Goal: Task Accomplishment & Management: Use online tool/utility

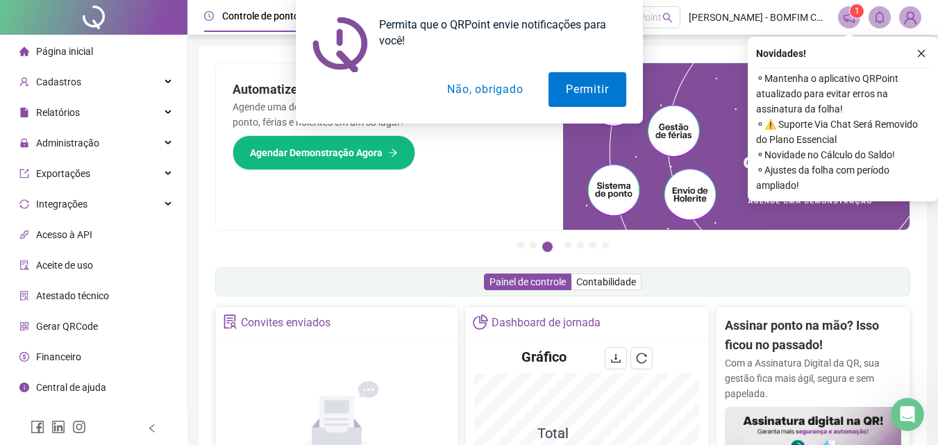
click at [474, 75] on button "Não, obrigado" at bounding box center [485, 89] width 110 height 35
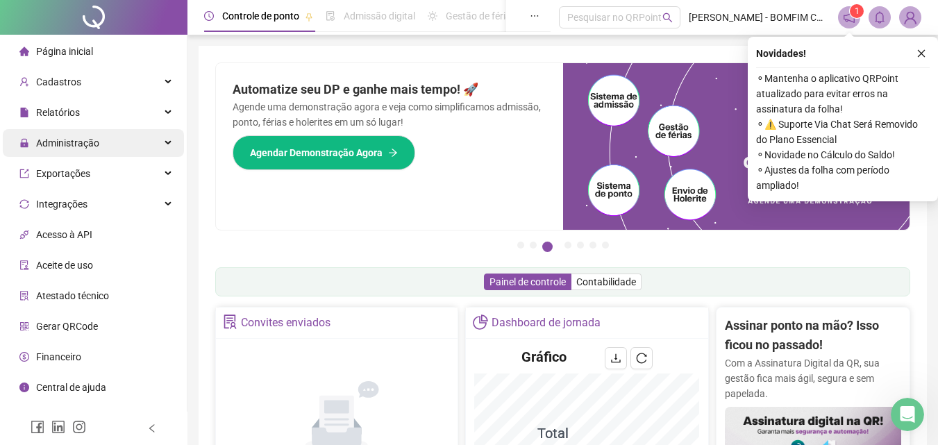
click at [94, 134] on span "Administração" at bounding box center [59, 143] width 80 height 28
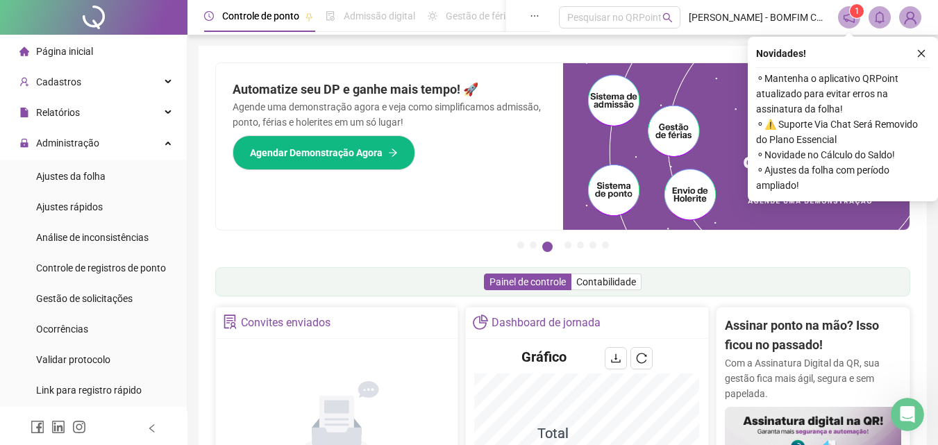
click at [94, 53] on li "Página inicial" at bounding box center [93, 52] width 181 height 28
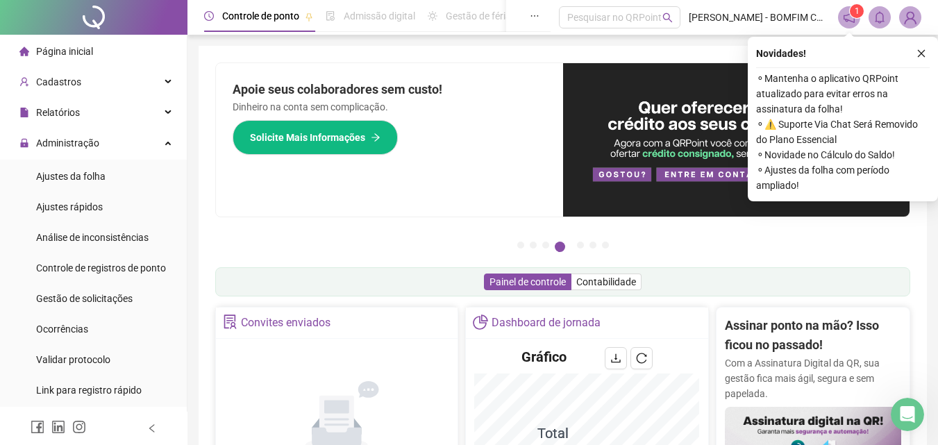
click at [60, 49] on span "Página inicial" at bounding box center [64, 51] width 57 height 11
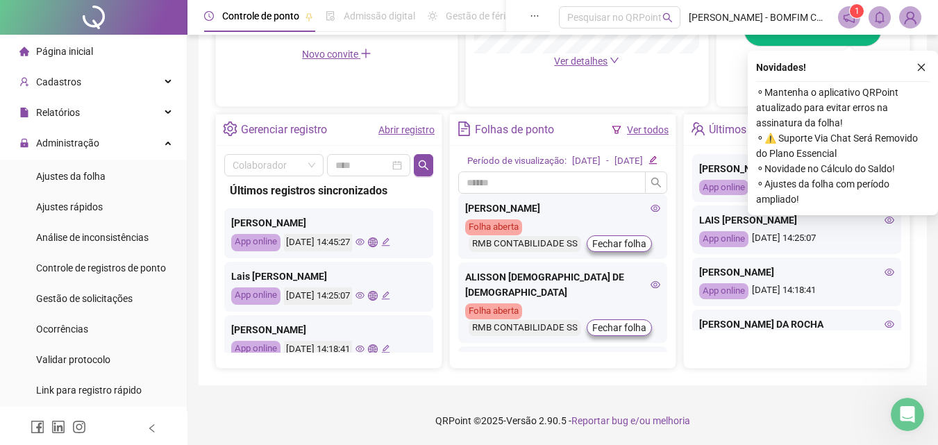
click at [635, 124] on link "Ver todos" at bounding box center [648, 129] width 42 height 11
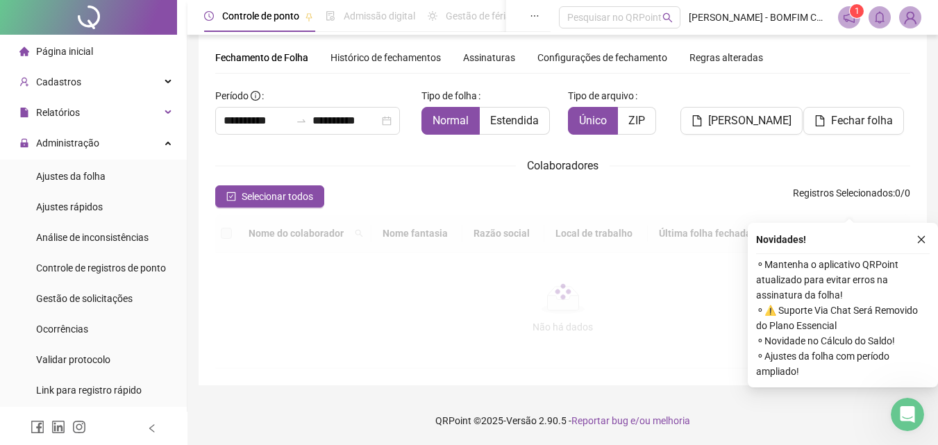
scroll to position [43, 0]
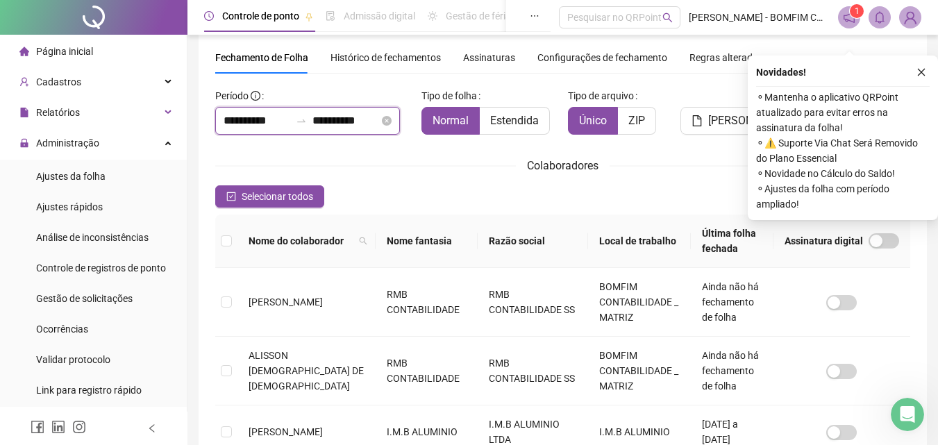
click at [254, 113] on input "**********" at bounding box center [257, 121] width 67 height 17
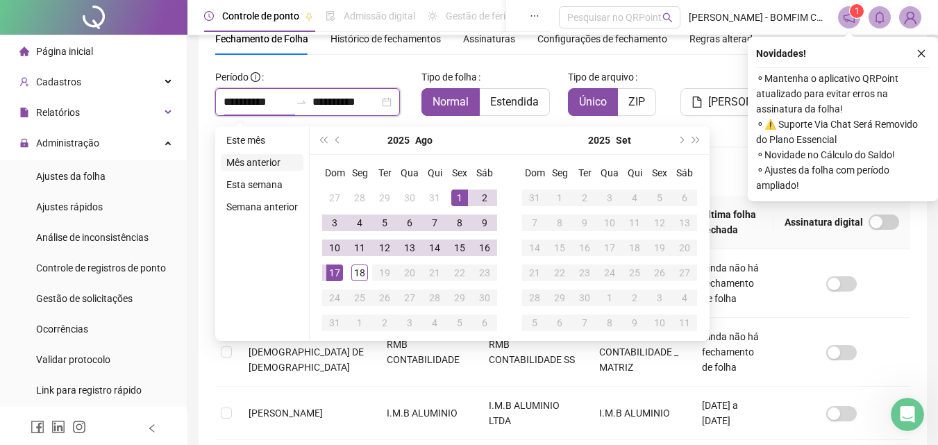
type input "**********"
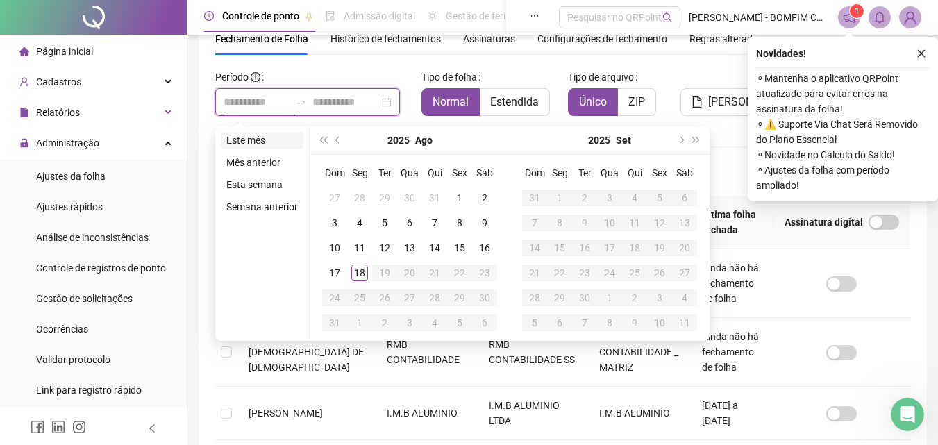
type input "**********"
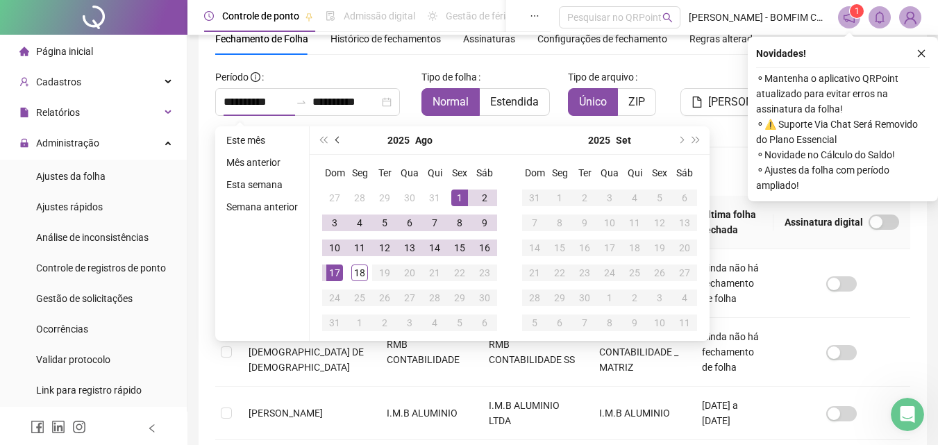
click at [337, 138] on span "prev-year" at bounding box center [339, 140] width 7 height 7
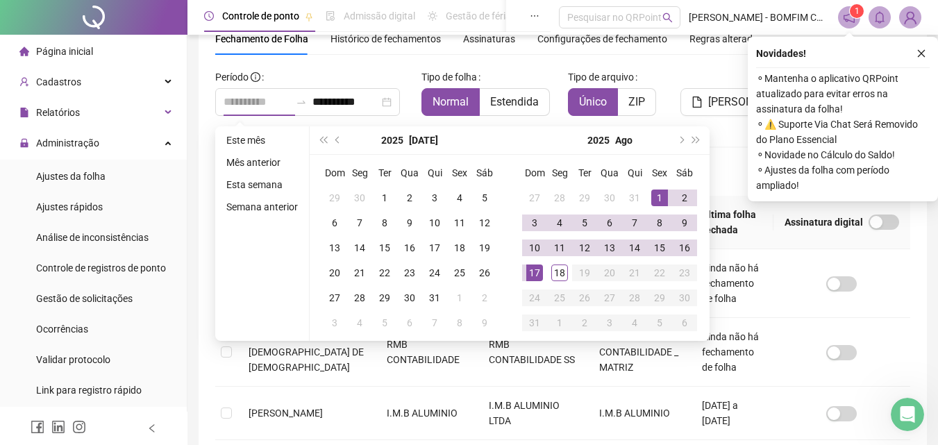
type input "**********"
click at [663, 192] on div "1" at bounding box center [660, 198] width 17 height 17
click at [564, 277] on div "18" at bounding box center [560, 273] width 17 height 17
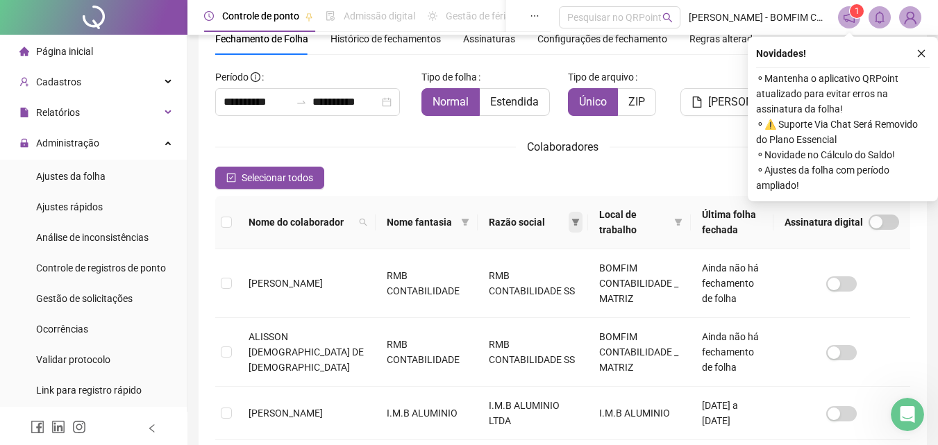
click at [569, 220] on span at bounding box center [576, 222] width 14 height 21
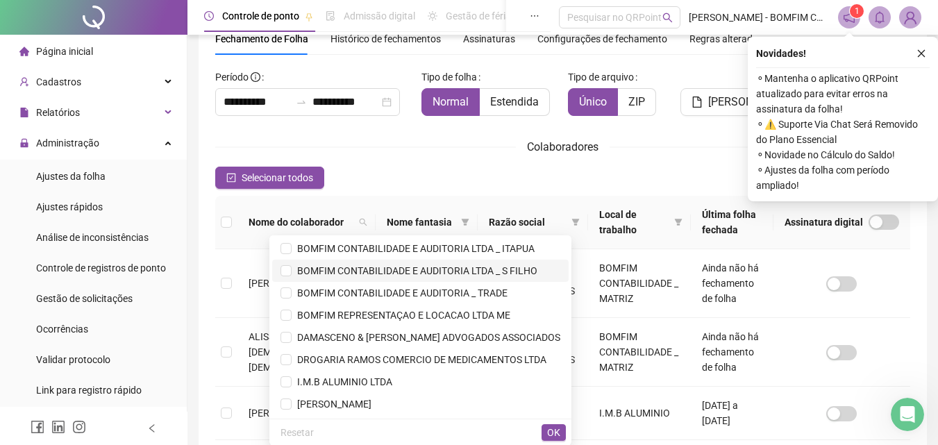
scroll to position [67, 0]
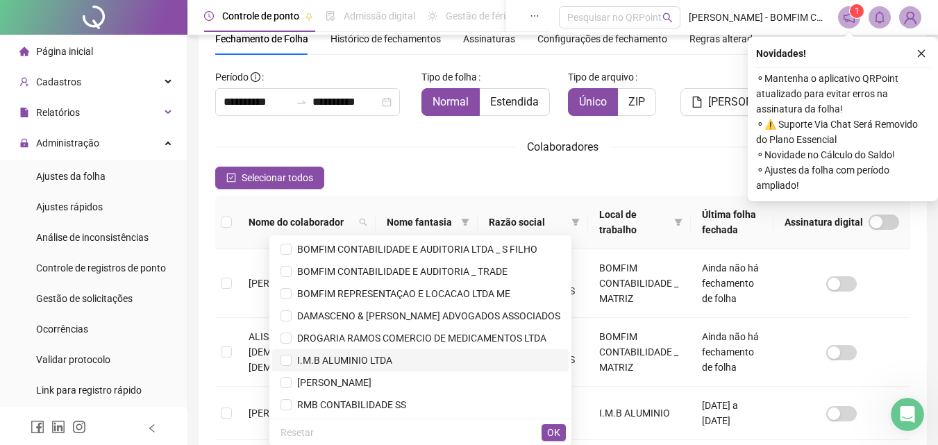
click at [354, 364] on span "I.M.B ALUMINIO LTDA" at bounding box center [342, 360] width 101 height 11
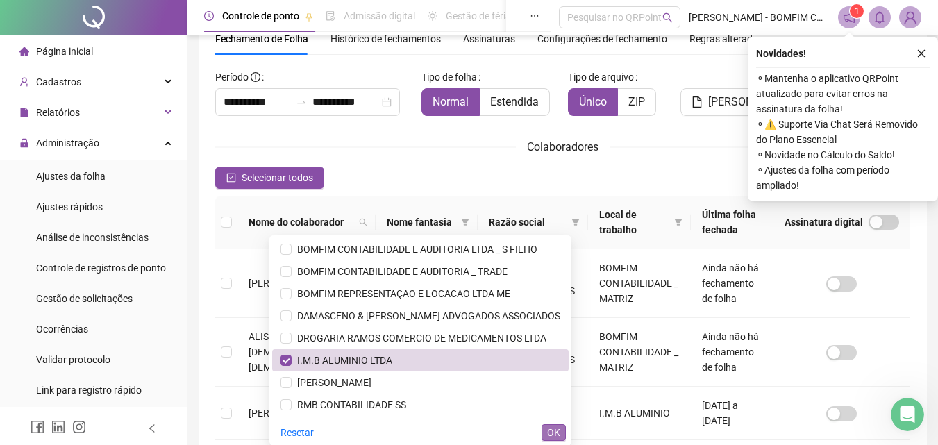
click at [553, 432] on span "OK" at bounding box center [553, 432] width 13 height 15
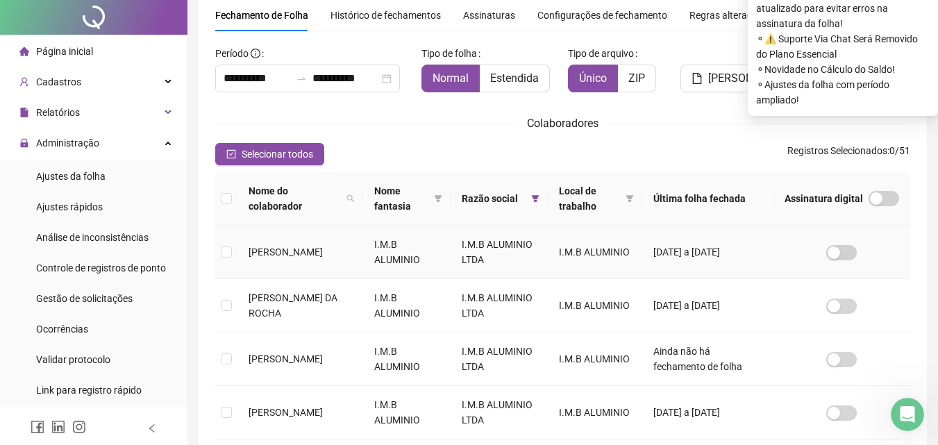
scroll to position [0, 0]
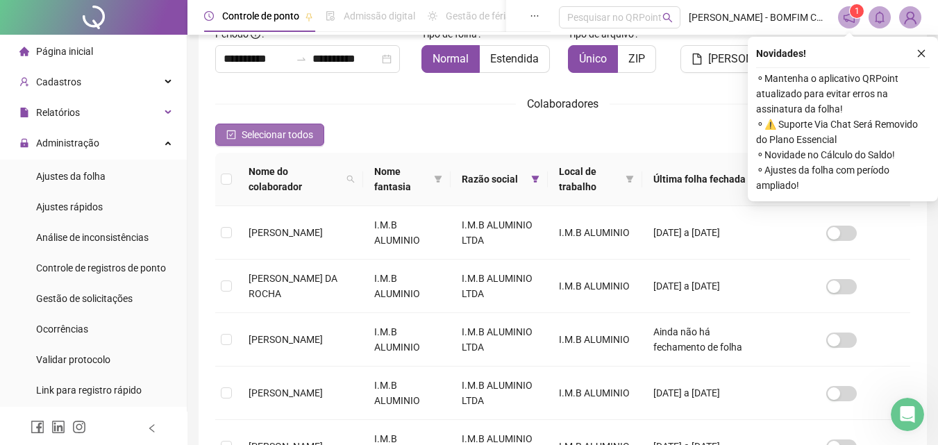
click at [299, 139] on span "Selecionar todos" at bounding box center [278, 134] width 72 height 15
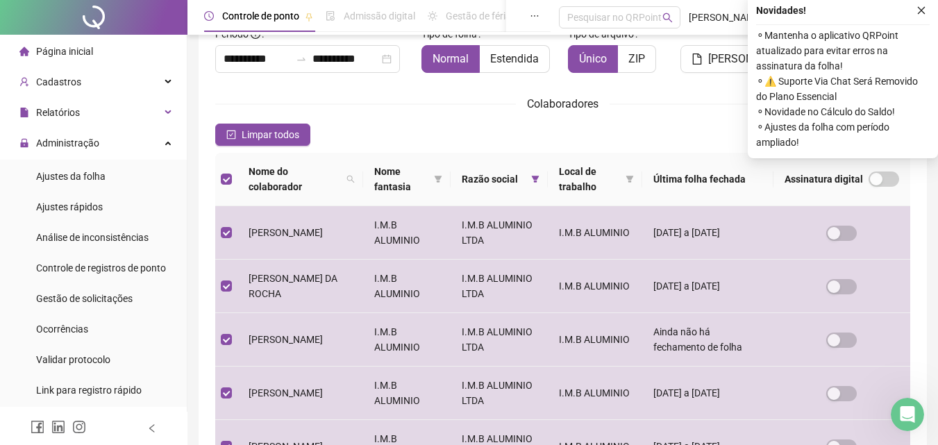
scroll to position [62, 0]
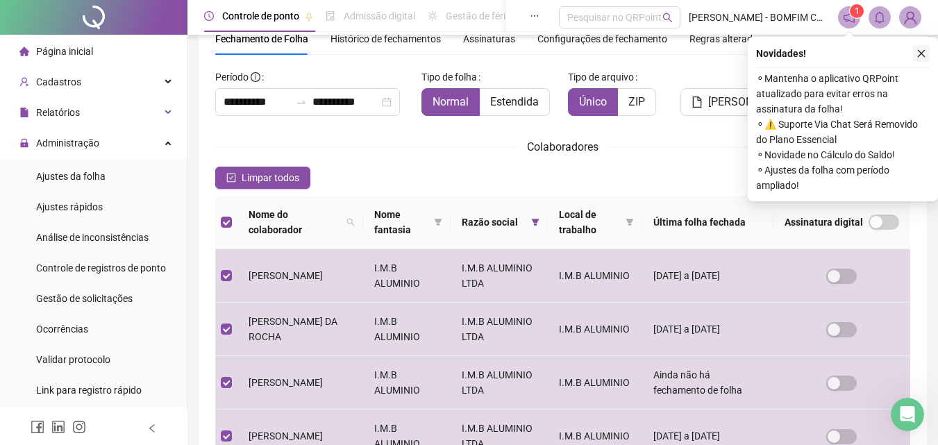
click at [917, 59] on button "button" at bounding box center [921, 53] width 17 height 17
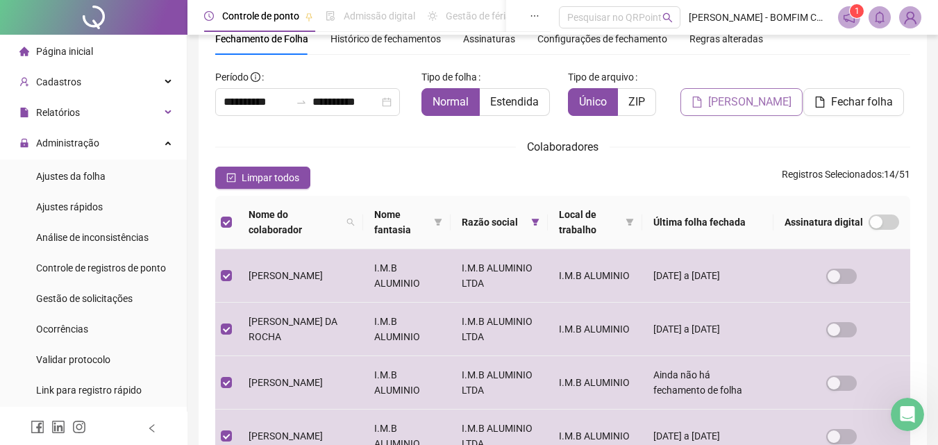
click at [751, 103] on span "[PERSON_NAME]" at bounding box center [750, 102] width 83 height 17
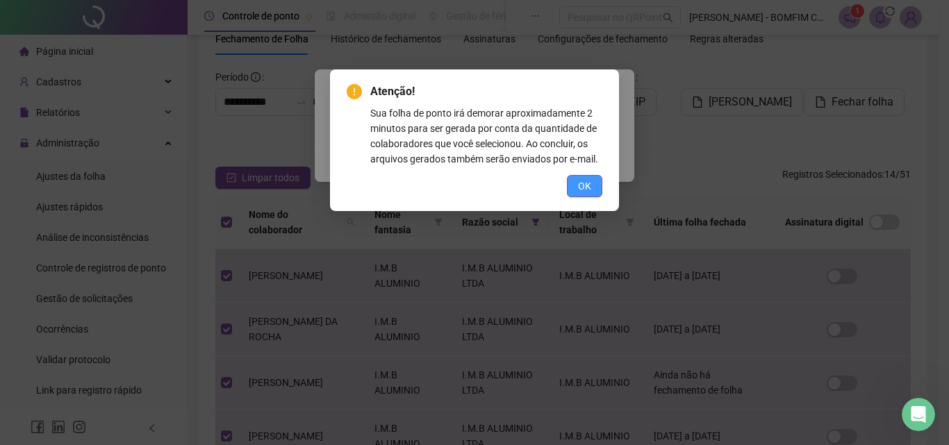
click at [567, 185] on button "OK" at bounding box center [584, 186] width 35 height 22
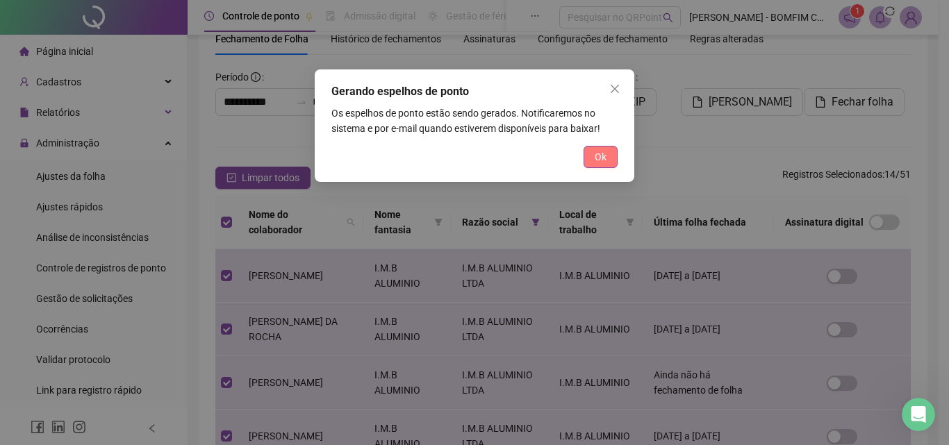
click at [591, 155] on button "Ok" at bounding box center [600, 157] width 34 height 22
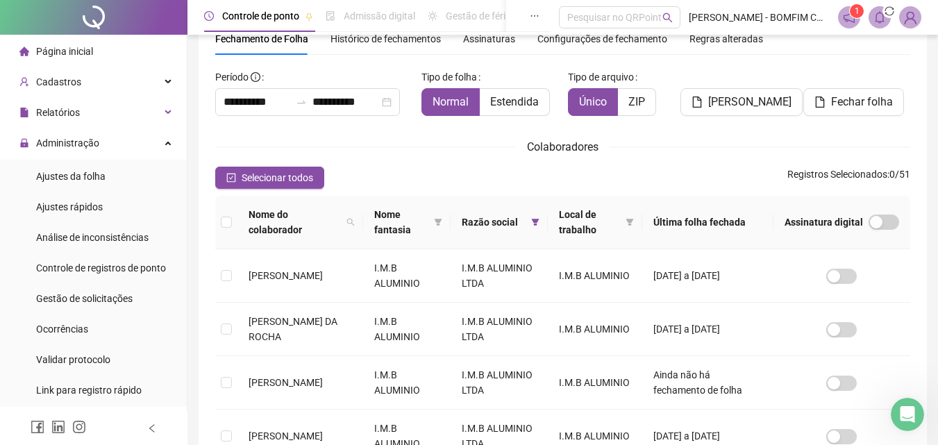
click at [852, 8] on header "Controle de ponto Admissão digital Gestão de férias Painel do DP Folha de pagam…" at bounding box center [563, 17] width 751 height 35
click at [875, 14] on icon "bell" at bounding box center [880, 17] width 13 height 13
click at [878, 11] on icon "bell" at bounding box center [880, 17] width 13 height 13
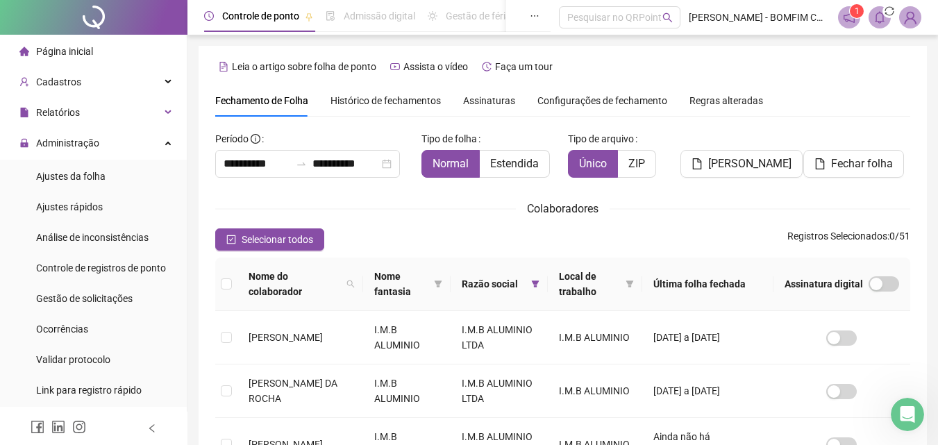
scroll to position [486, 0]
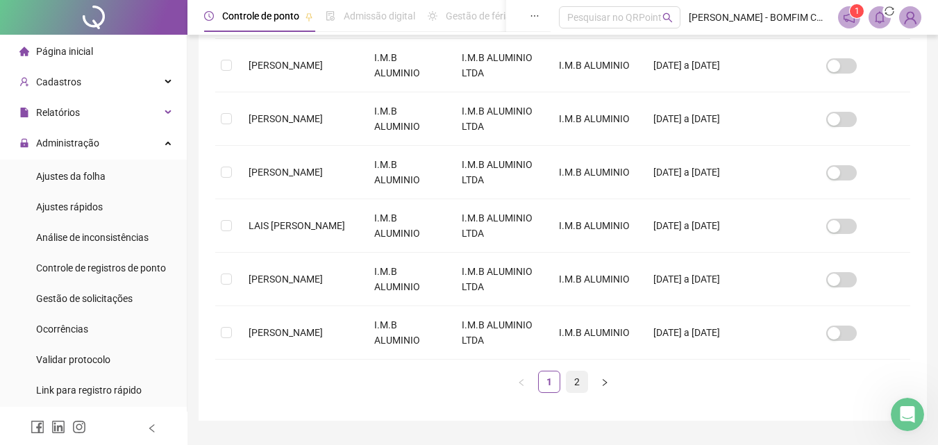
click at [578, 374] on link "2" at bounding box center [577, 382] width 21 height 21
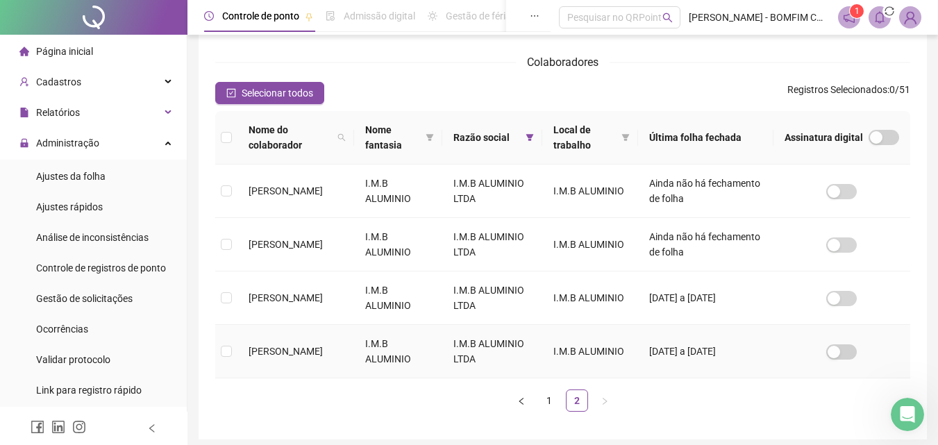
scroll to position [201, 0]
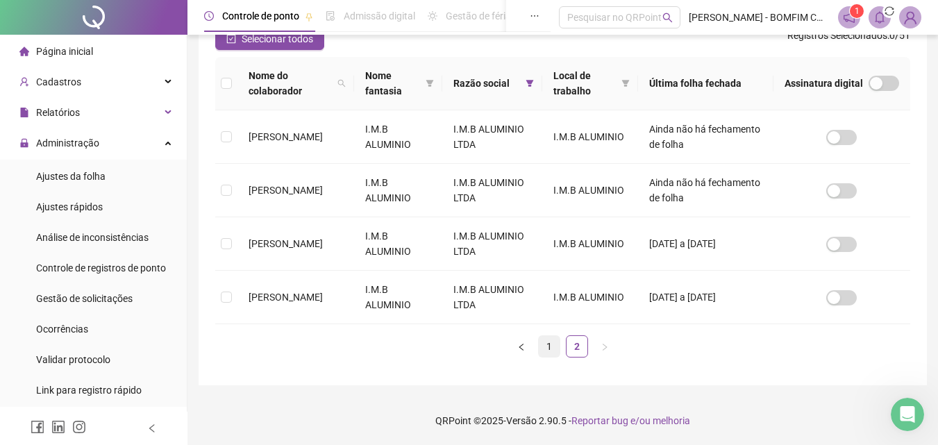
click at [546, 348] on link "1" at bounding box center [549, 346] width 21 height 21
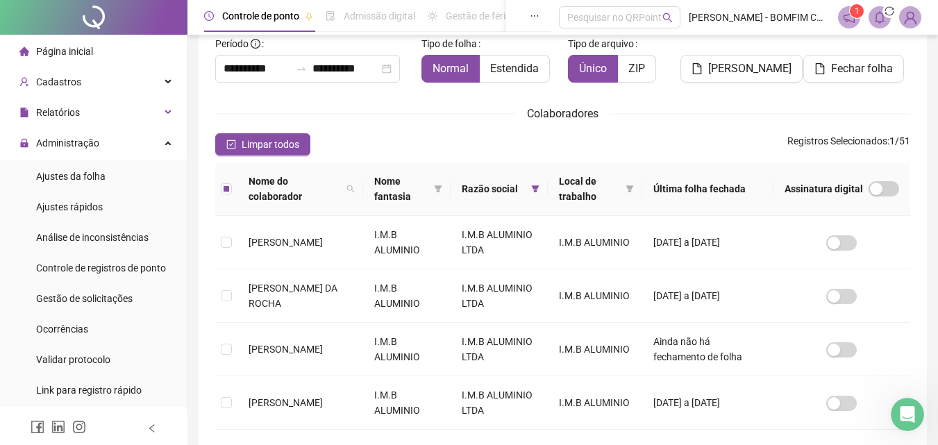
scroll to position [0, 0]
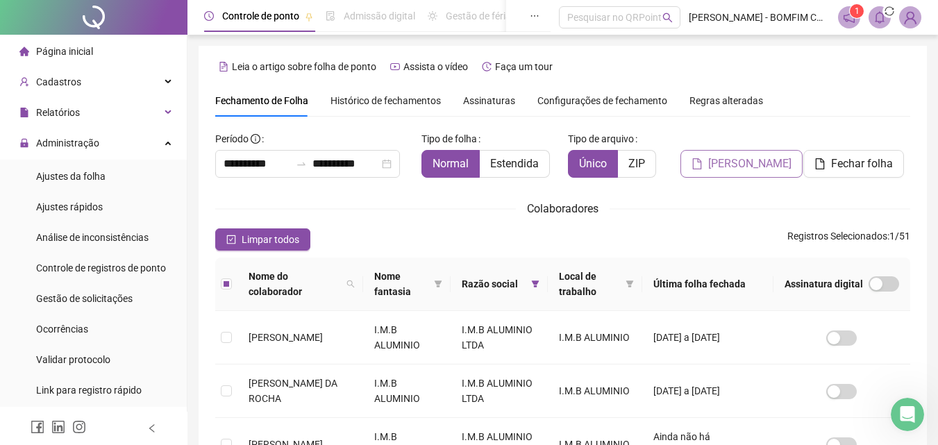
click at [702, 160] on icon "file" at bounding box center [697, 163] width 11 height 11
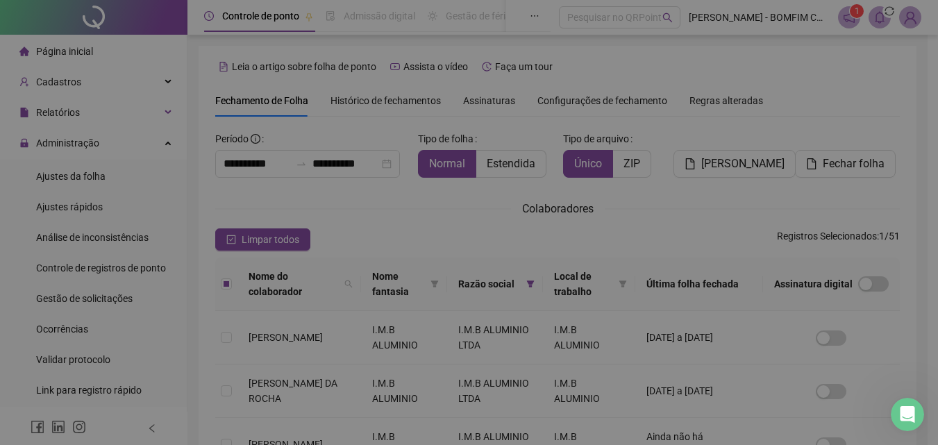
scroll to position [62, 0]
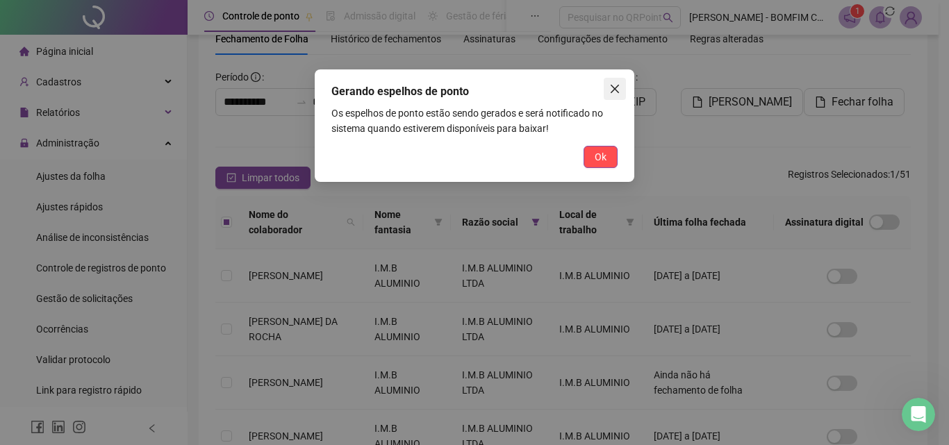
click at [618, 88] on icon "close" at bounding box center [614, 88] width 11 height 11
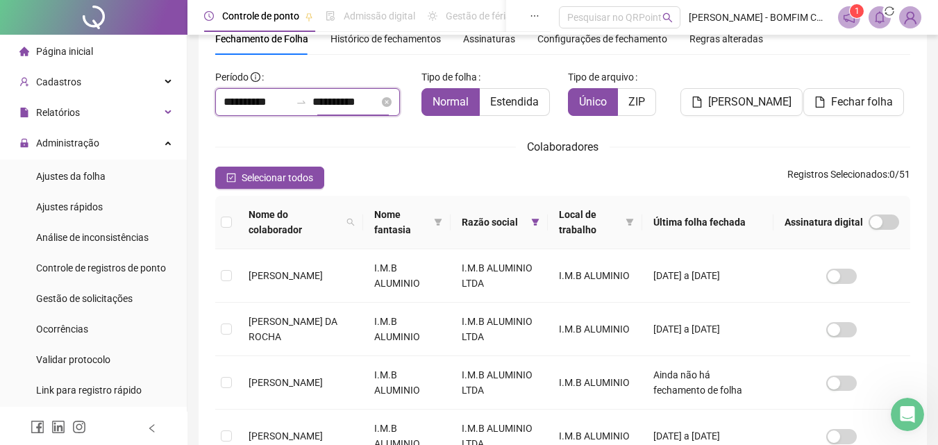
click at [334, 103] on input "**********" at bounding box center [346, 102] width 67 height 17
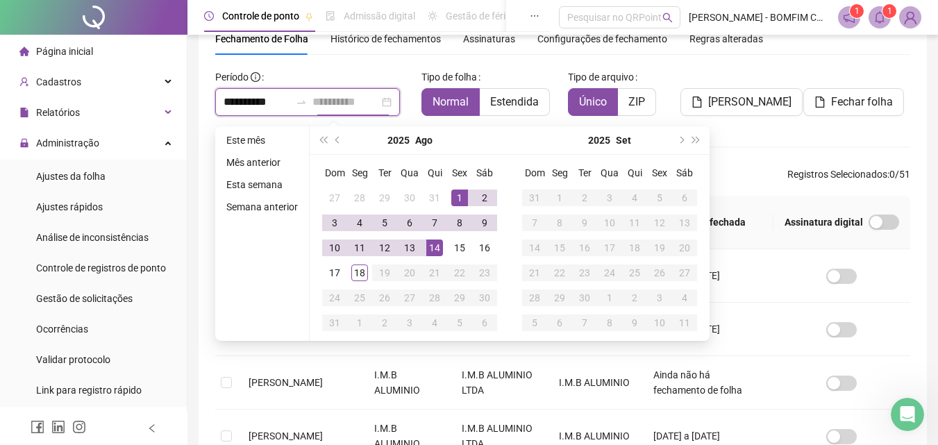
type input "**********"
click at [432, 245] on div "14" at bounding box center [434, 248] width 17 height 17
type input "**********"
click at [379, 101] on input "**********" at bounding box center [346, 102] width 67 height 17
click at [753, 148] on div "Colaboradores" at bounding box center [562, 146] width 695 height 17
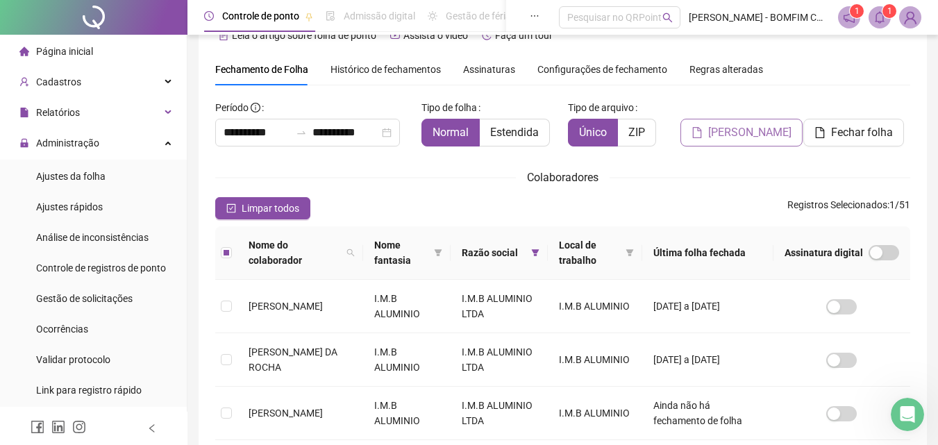
scroll to position [0, 0]
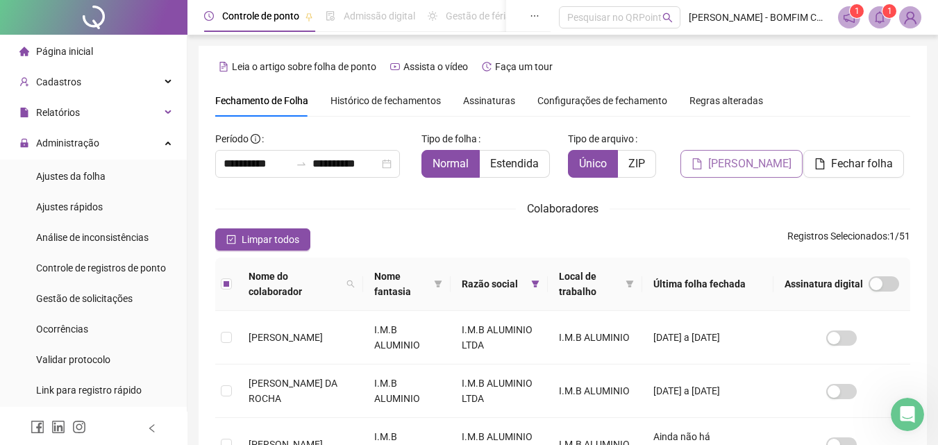
click at [759, 150] on button "[PERSON_NAME]" at bounding box center [742, 164] width 122 height 28
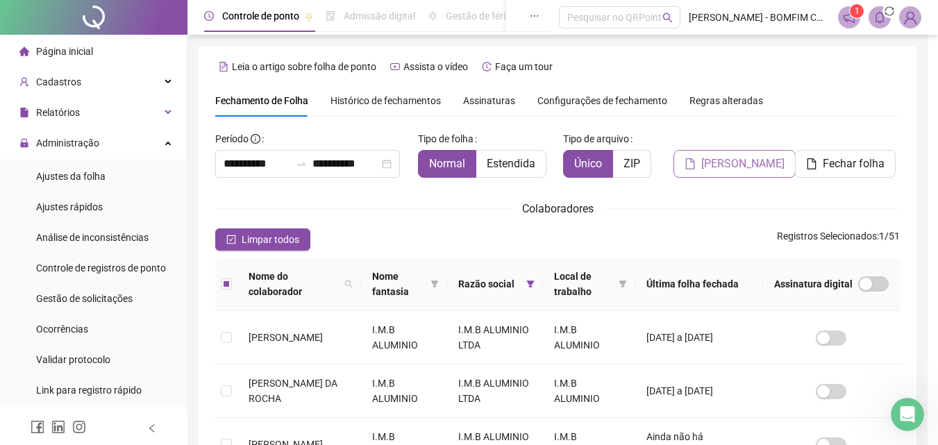
scroll to position [62, 0]
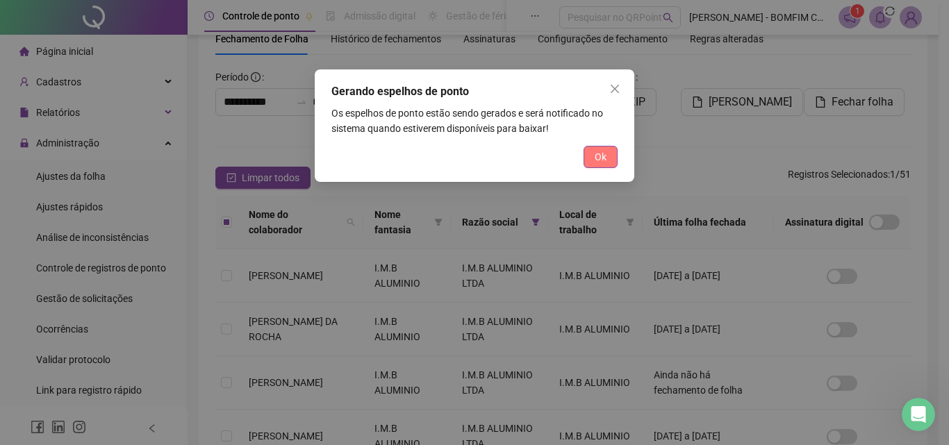
click at [602, 156] on span "Ok" at bounding box center [601, 156] width 12 height 15
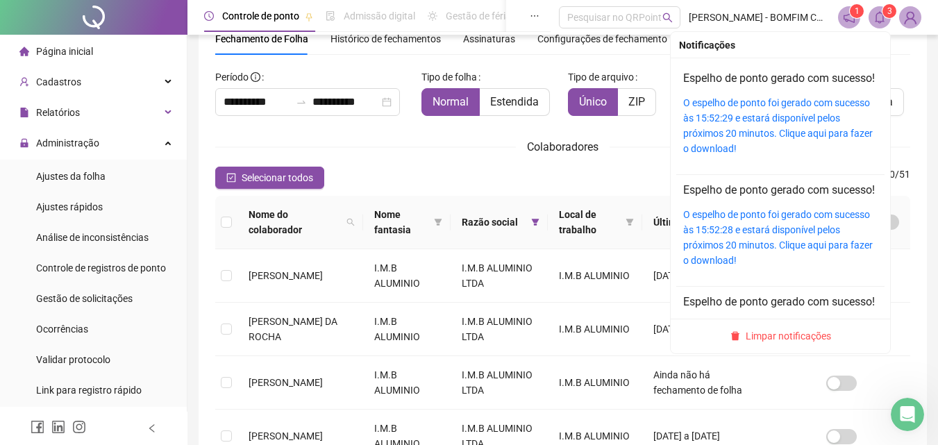
click at [878, 19] on icon "bell" at bounding box center [880, 17] width 13 height 13
click at [686, 133] on link "O espelho de ponto foi gerado com sucesso às 15:52:29 e estará disponível pelos…" at bounding box center [779, 125] width 190 height 57
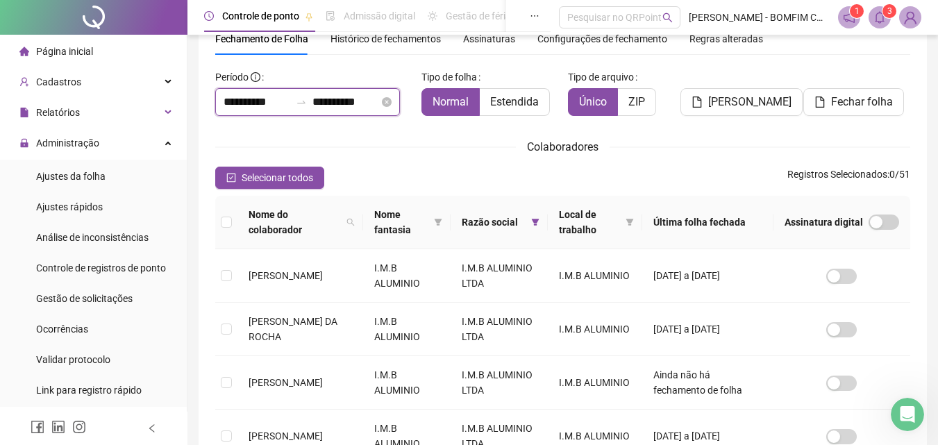
click at [366, 102] on input "**********" at bounding box center [346, 102] width 67 height 17
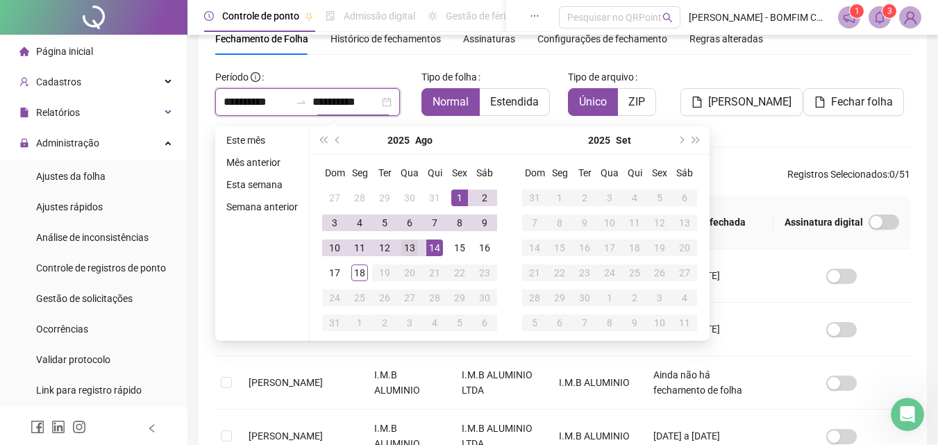
type input "**********"
click at [412, 255] on div "13" at bounding box center [409, 248] width 17 height 17
type input "**********"
click at [755, 165] on div "**********" at bounding box center [562, 447] width 695 height 763
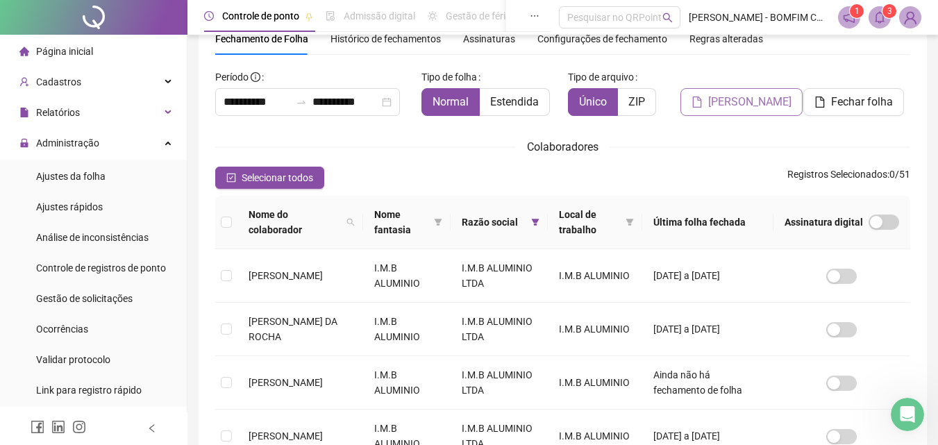
click at [722, 106] on span "[PERSON_NAME]" at bounding box center [750, 102] width 83 height 17
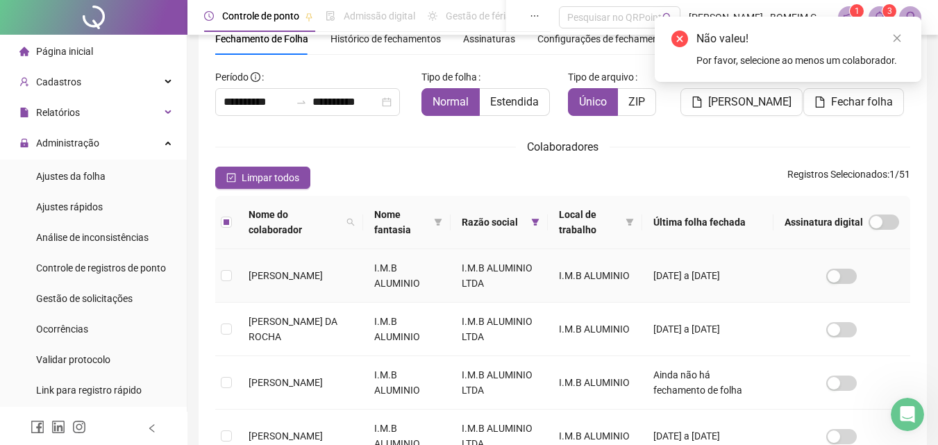
scroll to position [0, 0]
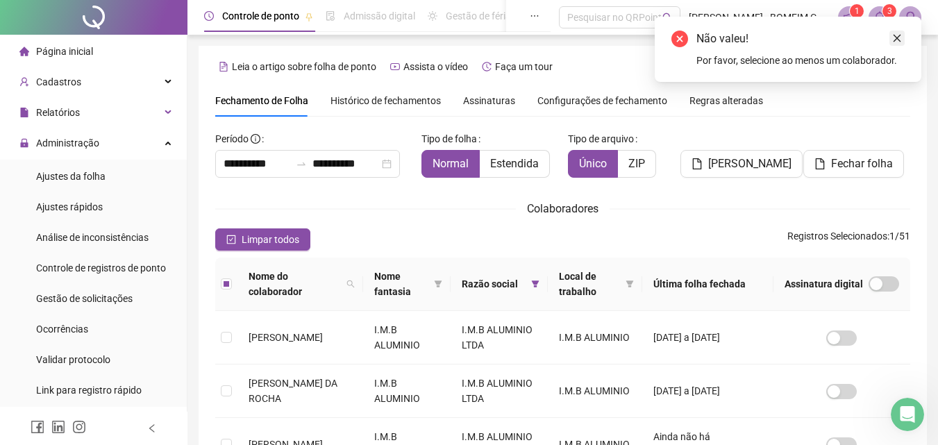
click at [898, 38] on icon "close" at bounding box center [898, 38] width 10 height 10
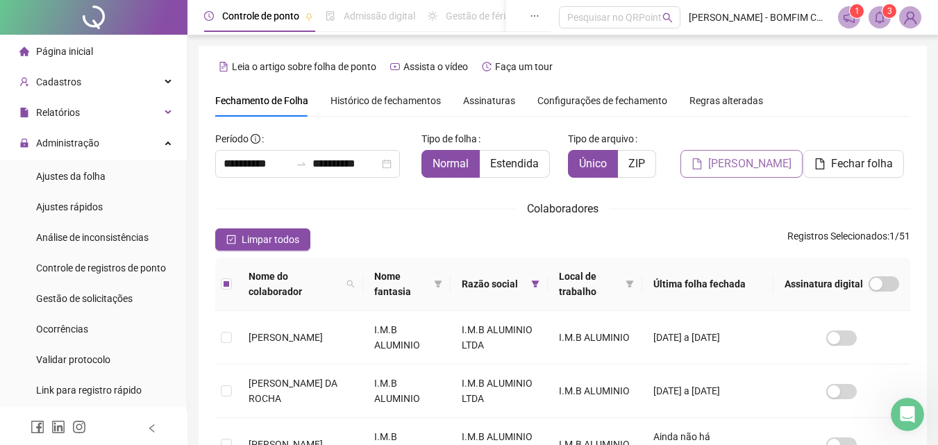
click at [745, 162] on span "[PERSON_NAME]" at bounding box center [750, 164] width 83 height 17
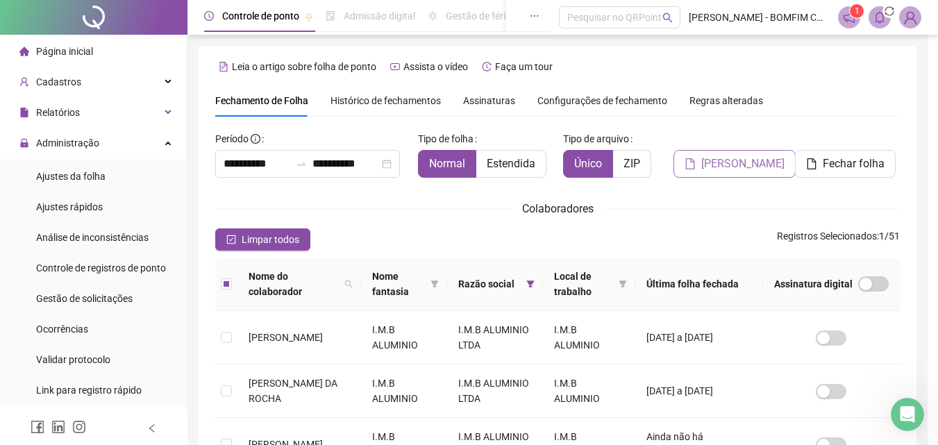
scroll to position [62, 0]
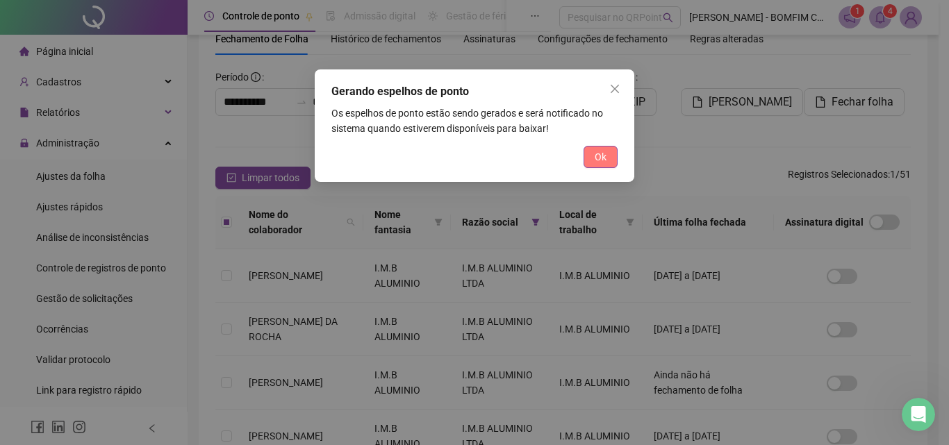
click at [603, 156] on span "Ok" at bounding box center [601, 156] width 12 height 15
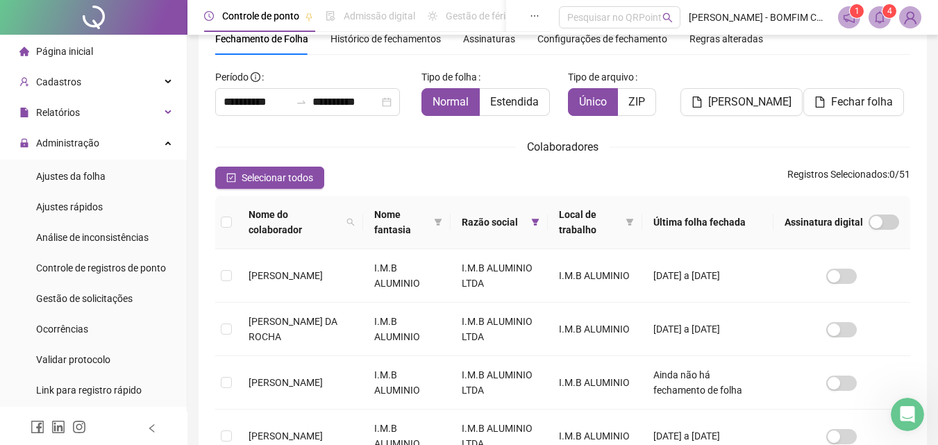
click at [879, 17] on icon "bell" at bounding box center [880, 17] width 13 height 13
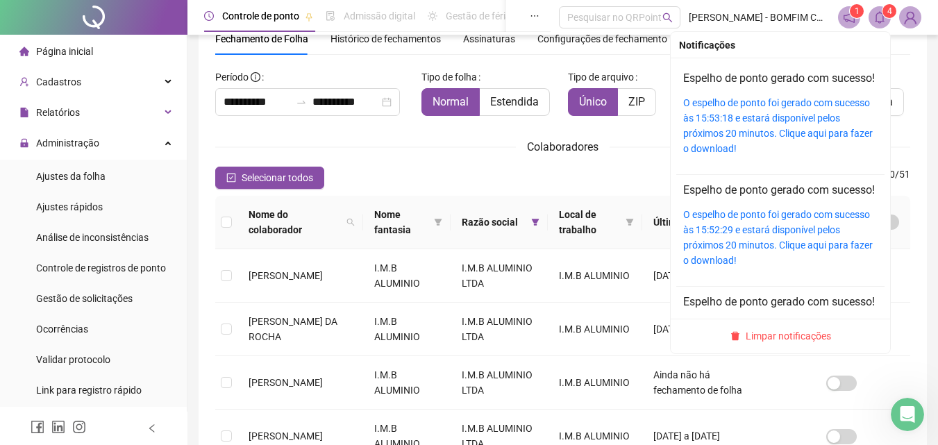
click at [762, 142] on div "O espelho de ponto foi gerado com sucesso às 15:53:18 e estará disponível pelos…" at bounding box center [781, 125] width 194 height 61
click at [768, 131] on link "O espelho de ponto foi gerado com sucesso às 15:53:18 e estará disponível pelos…" at bounding box center [779, 125] width 190 height 57
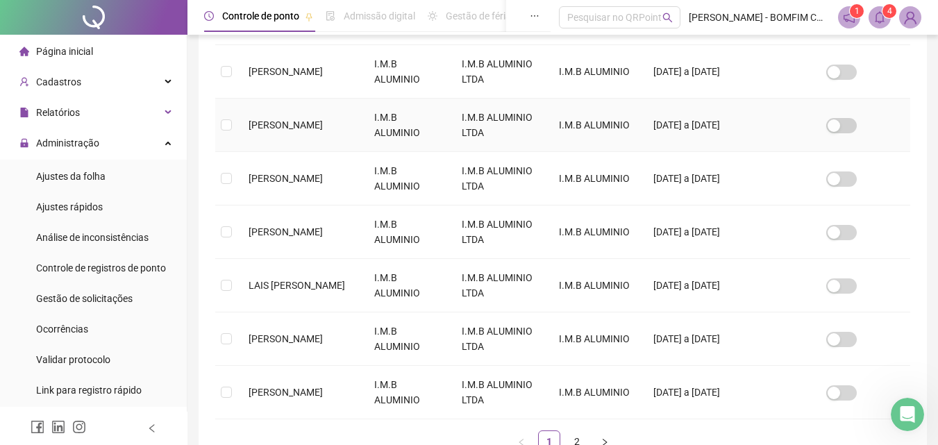
scroll to position [522, 0]
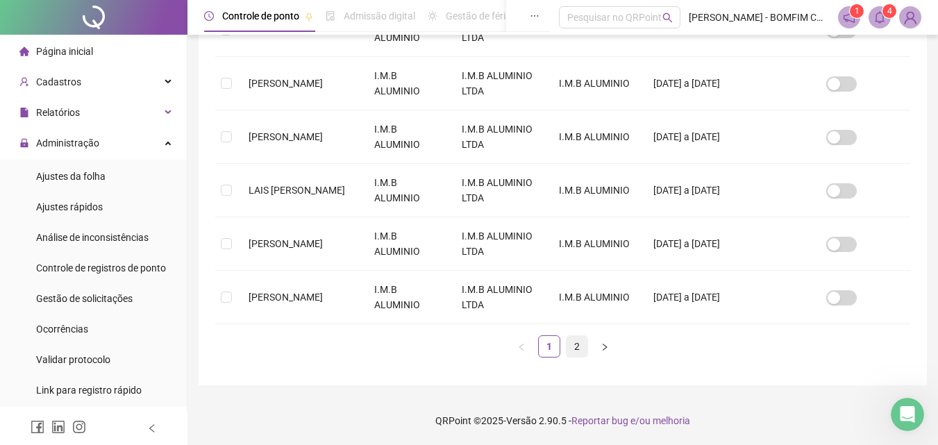
click at [574, 340] on link "2" at bounding box center [577, 346] width 21 height 21
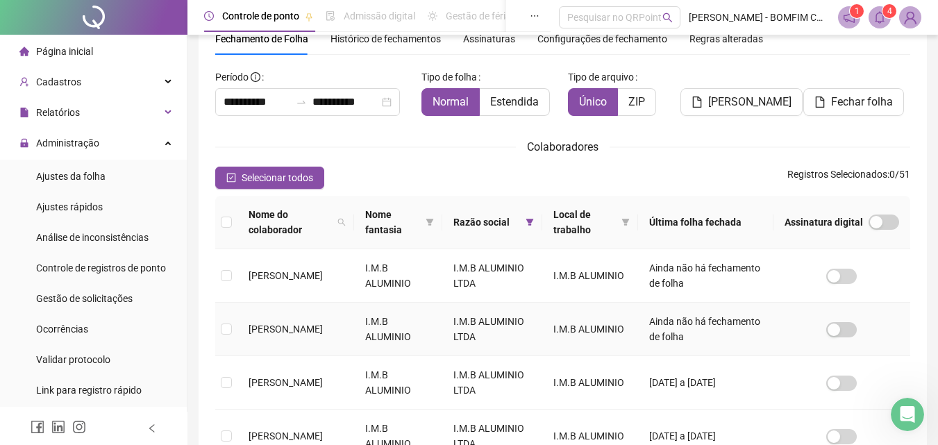
scroll to position [201, 0]
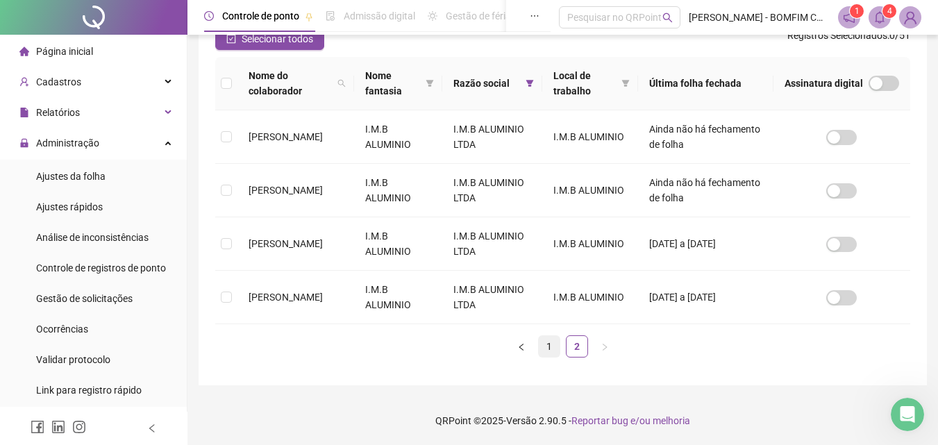
click at [548, 344] on link "1" at bounding box center [549, 346] width 21 height 21
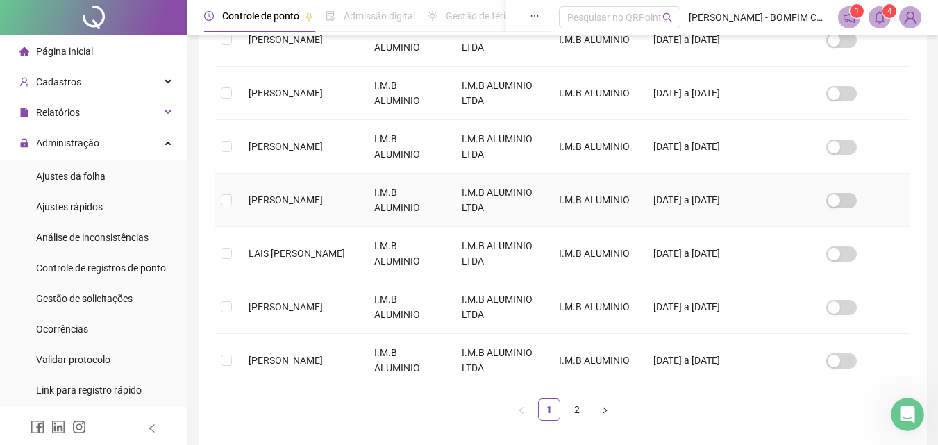
scroll to position [522, 0]
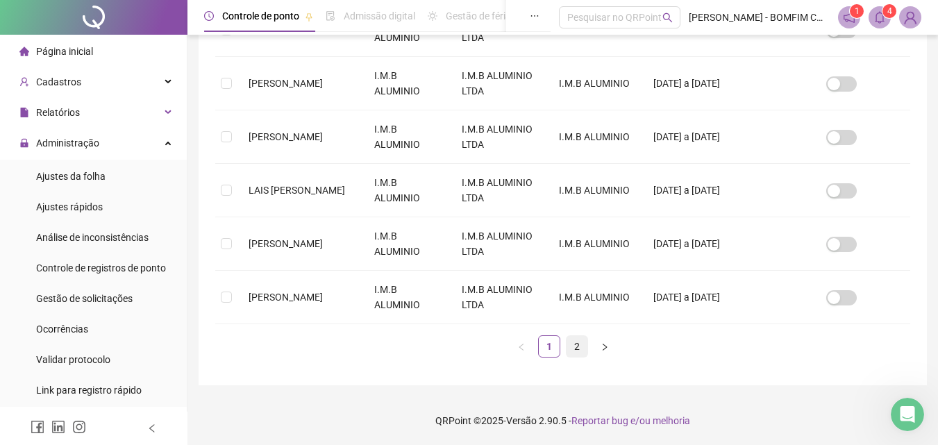
click at [570, 338] on link "2" at bounding box center [577, 346] width 21 height 21
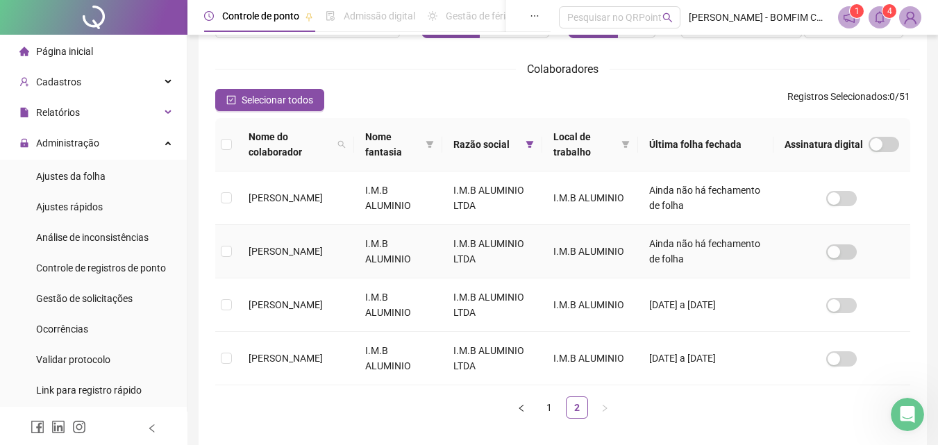
scroll to position [201, 0]
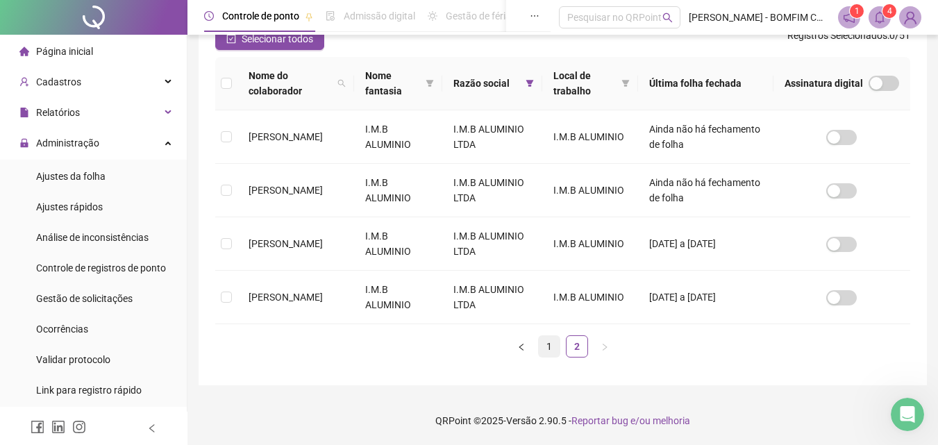
click at [549, 340] on link "1" at bounding box center [549, 346] width 21 height 21
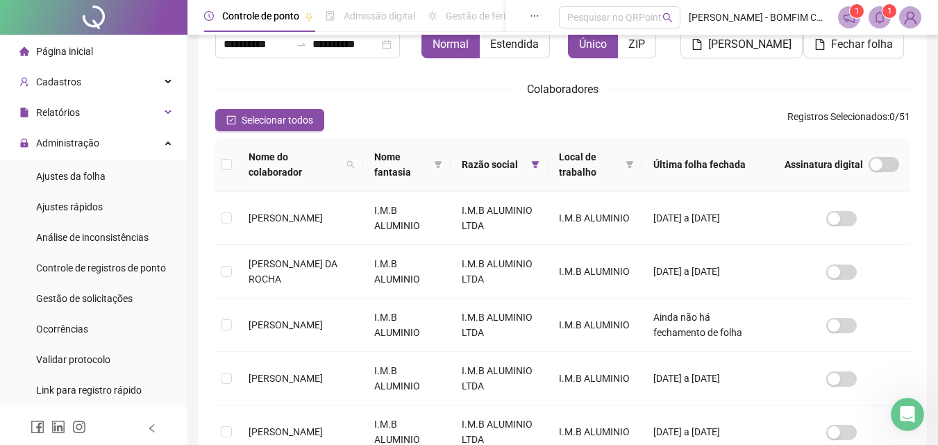
scroll to position [0, 0]
